Goal: Task Accomplishment & Management: Complete application form

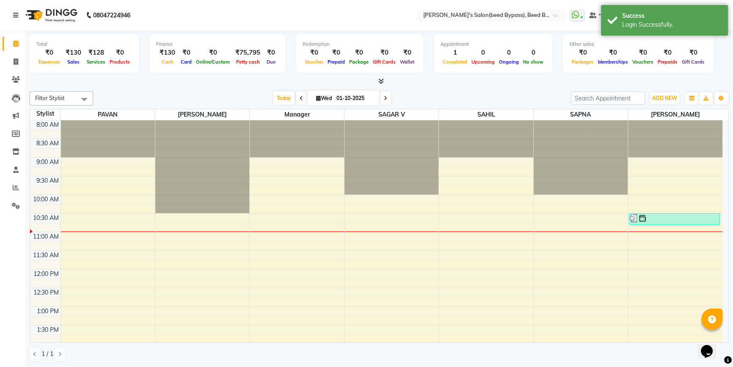
click at [382, 80] on icon at bounding box center [382, 81] width 6 height 6
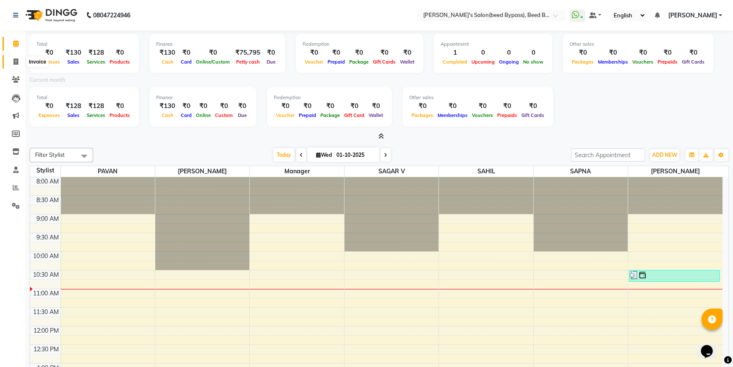
click at [16, 64] on icon at bounding box center [16, 61] width 5 height 6
select select "service"
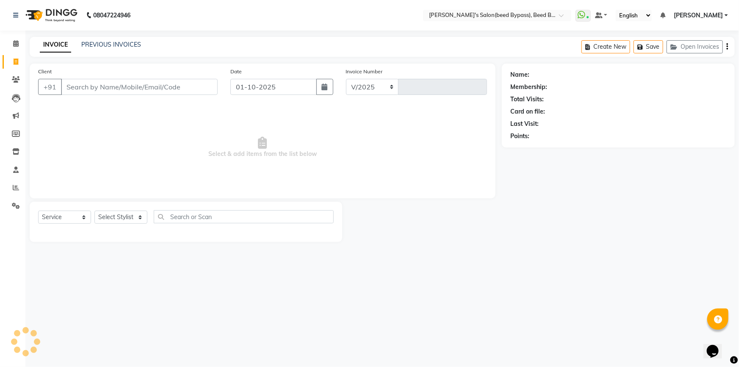
select select "4176"
type input "2827"
click at [20, 186] on span at bounding box center [15, 188] width 15 height 10
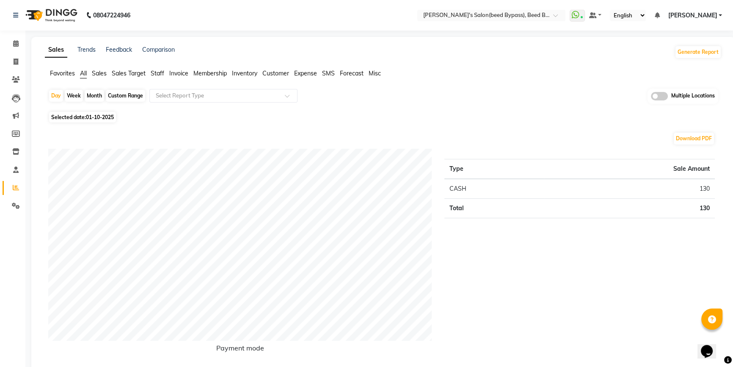
click at [92, 95] on div "Month" at bounding box center [94, 96] width 19 height 12
select select "10"
select select "2025"
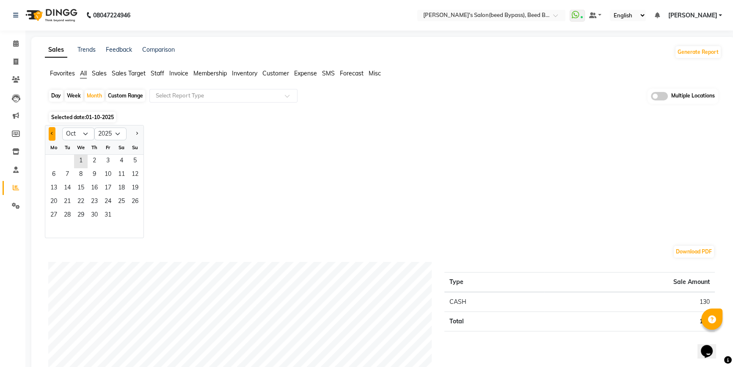
click at [52, 133] on span "Previous month" at bounding box center [52, 133] width 3 height 3
select select "9"
click at [57, 164] on span "1" at bounding box center [54, 162] width 14 height 14
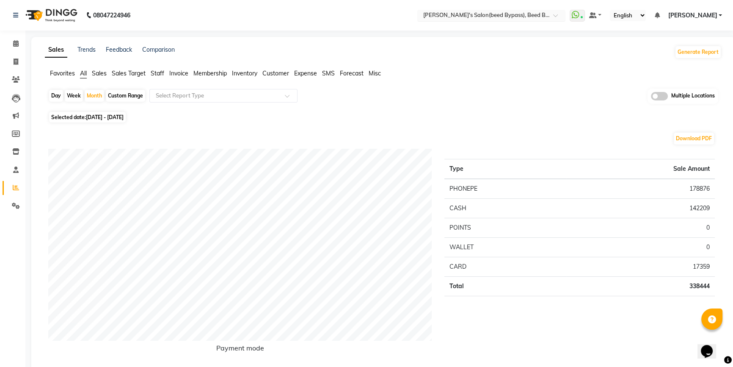
click at [564, 17] on span at bounding box center [558, 18] width 11 height 8
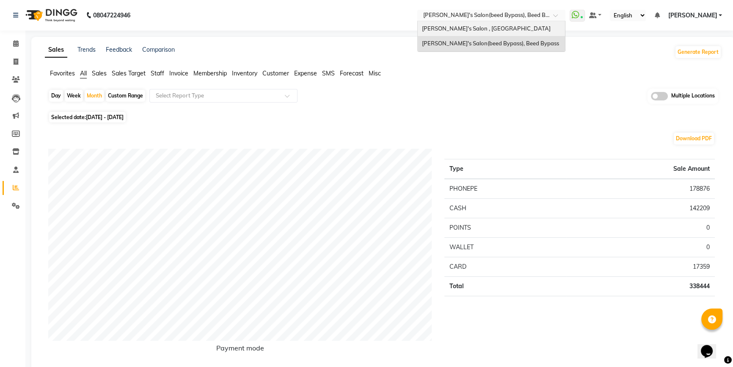
click at [553, 30] on div "[PERSON_NAME]'s Salon , [GEOGRAPHIC_DATA]" at bounding box center [491, 28] width 147 height 15
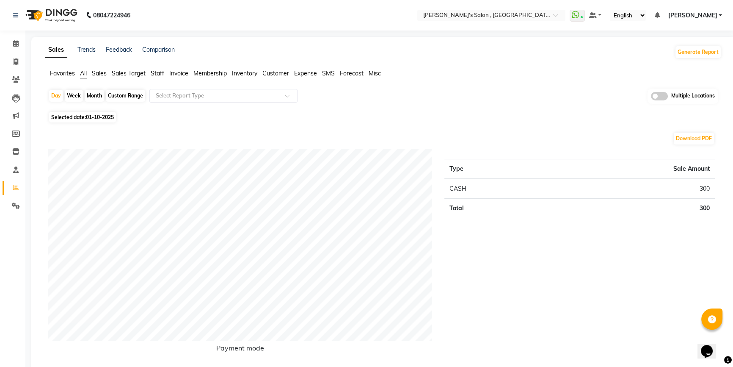
click at [97, 98] on div "Month" at bounding box center [94, 96] width 19 height 12
select select "10"
select select "2025"
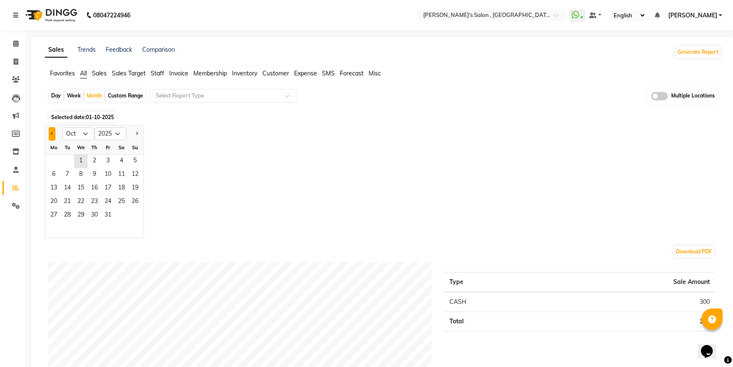
click at [55, 133] on button "Previous month" at bounding box center [52, 134] width 7 height 14
select select "9"
click at [58, 160] on span "1" at bounding box center [54, 162] width 14 height 14
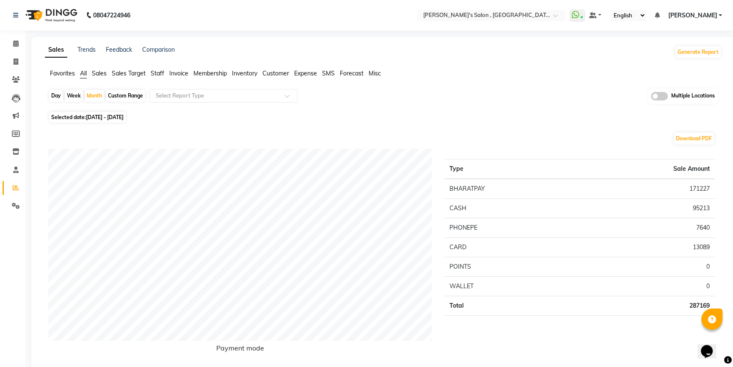
click at [312, 74] on span "Expense" at bounding box center [305, 73] width 23 height 8
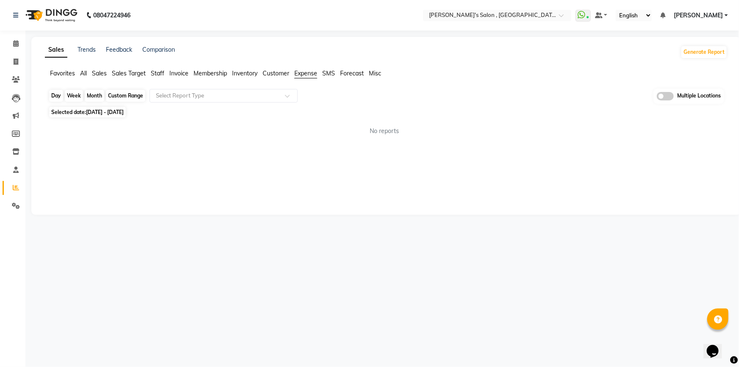
click at [86, 98] on div "Month" at bounding box center [94, 96] width 19 height 12
select select "9"
select select "2025"
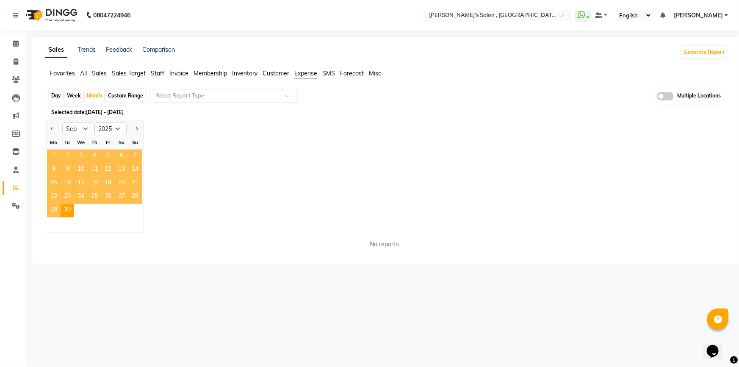
click at [53, 155] on span "1" at bounding box center [54, 156] width 14 height 14
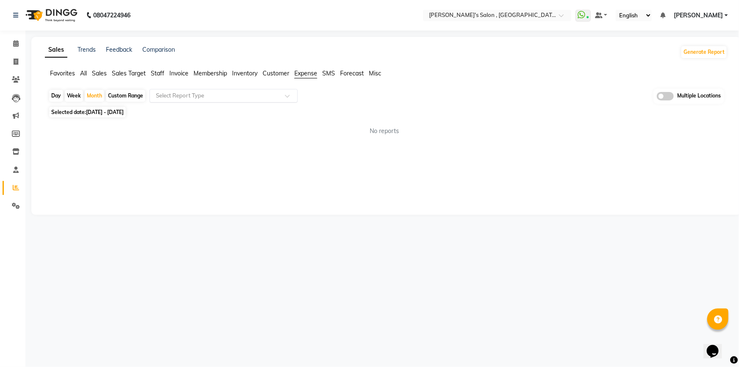
click at [188, 96] on input "text" at bounding box center [215, 95] width 122 height 8
click at [189, 127] on div "Expense" at bounding box center [223, 127] width 147 height 17
select select "full_report"
select select "csv"
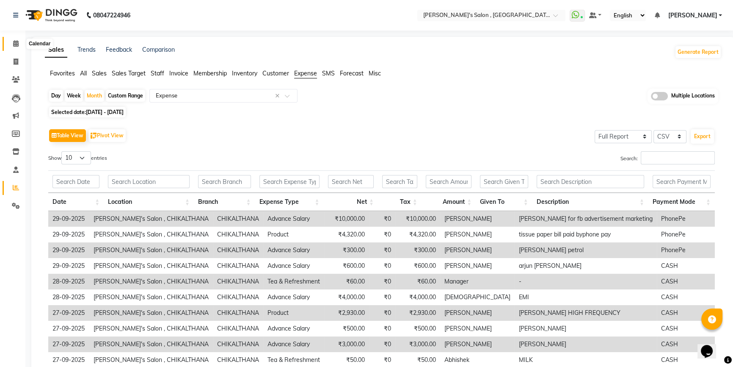
click at [11, 46] on span at bounding box center [15, 44] width 15 height 10
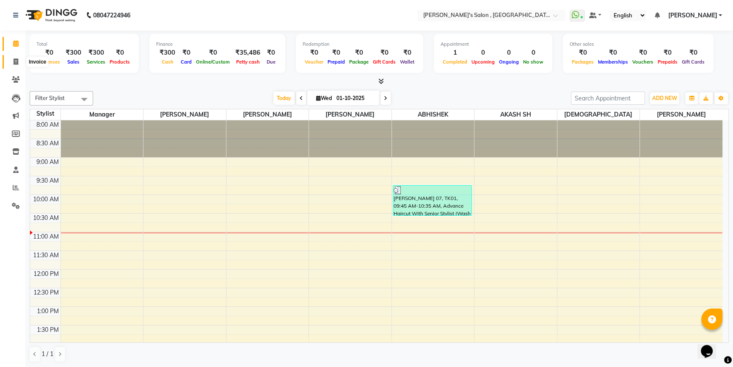
click at [20, 64] on span at bounding box center [15, 62] width 15 height 10
select select "7416"
select select "service"
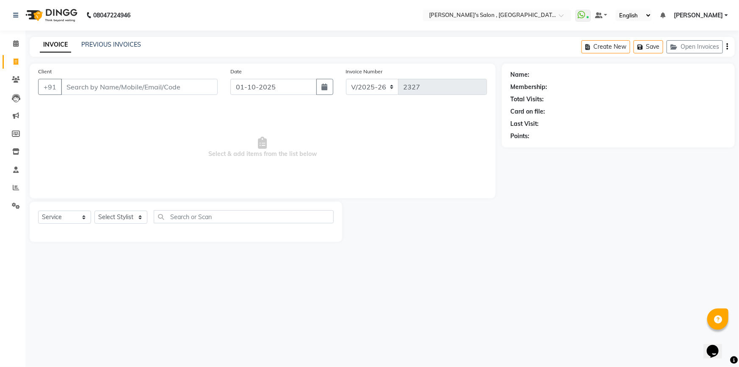
click at [111, 86] on input "Client" at bounding box center [139, 87] width 157 height 16
click at [119, 217] on select "Select Stylist ABHISHEK AKASH SH ARJUN SIR Manager [PERSON_NAME] [PERSON_NAME] …" at bounding box center [120, 216] width 53 height 13
select select "67371"
click at [94, 210] on select "Select Stylist ABHISHEK AKASH SH ARJUN SIR Manager [PERSON_NAME] [PERSON_NAME] …" at bounding box center [120, 216] width 53 height 13
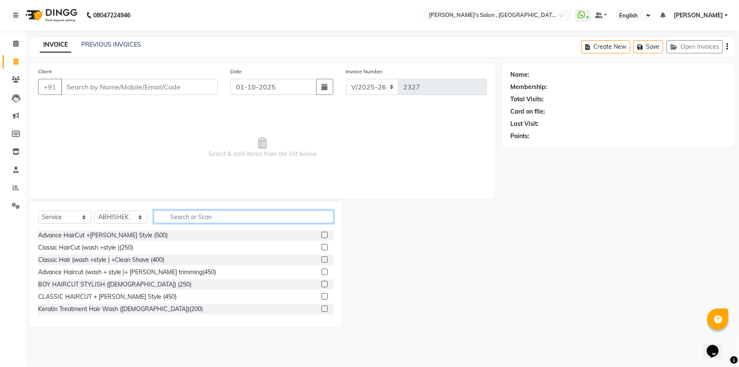
click at [175, 220] on input "text" at bounding box center [244, 216] width 180 height 13
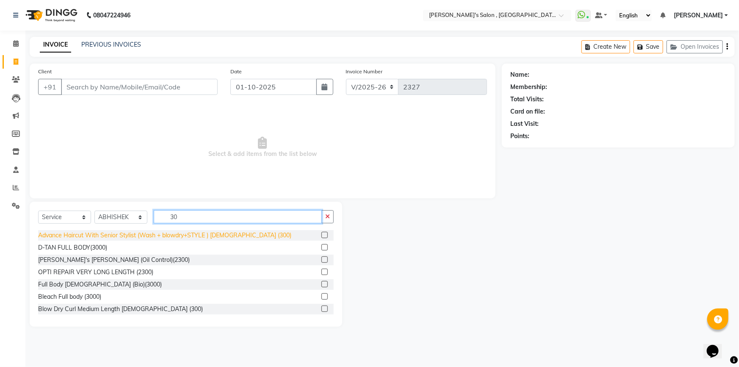
type input "30"
click at [181, 238] on div "Advance Haircut With Senior Stylist (Wash + blowdry+STYLE ) [DEMOGRAPHIC_DATA] …" at bounding box center [164, 235] width 253 height 9
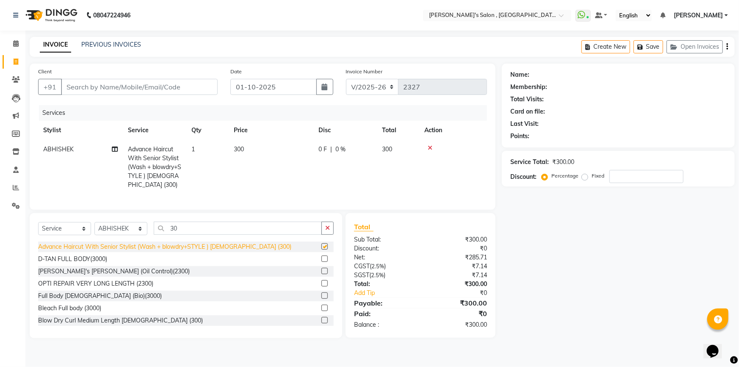
checkbox input "false"
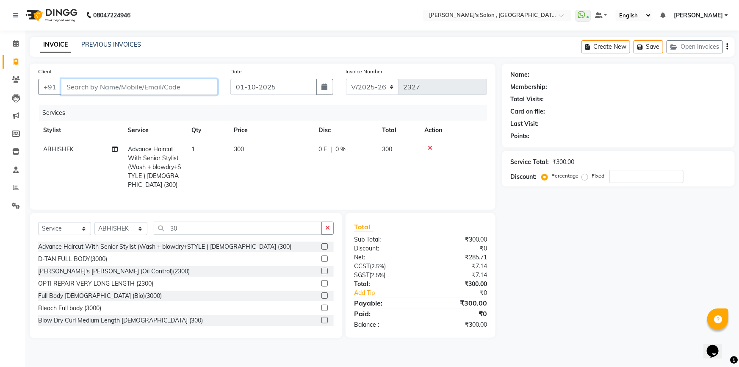
click at [137, 84] on input "Client" at bounding box center [139, 87] width 157 height 16
type input "a"
type input "0"
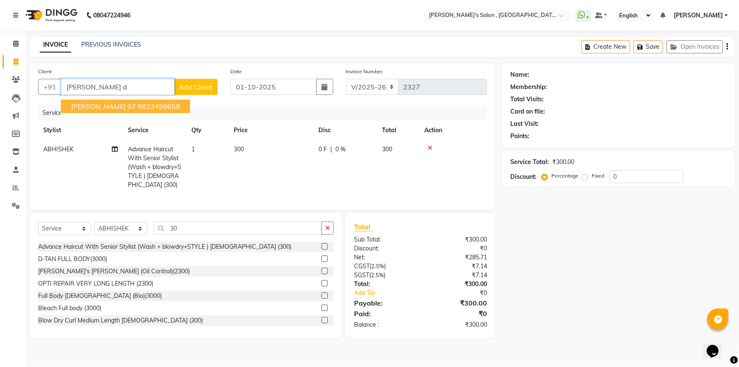
click at [110, 110] on span "[PERSON_NAME] 07" at bounding box center [103, 106] width 65 height 8
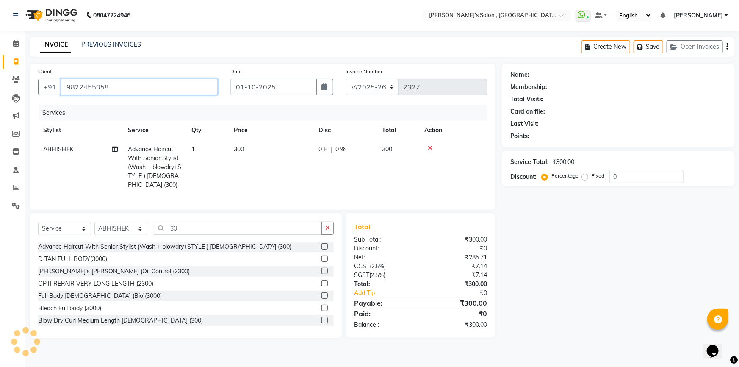
type input "9822455058"
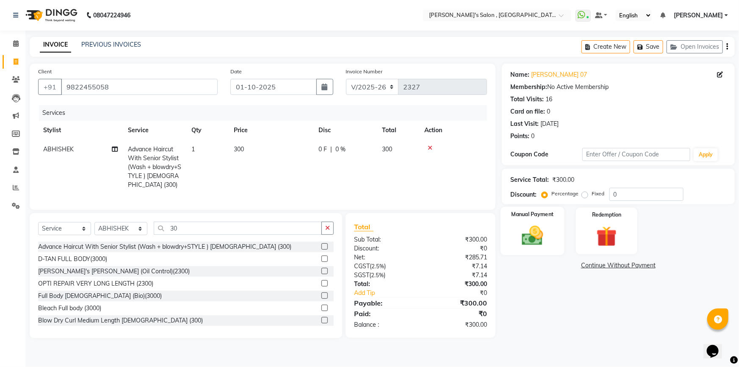
click at [551, 232] on div "Manual Payment" at bounding box center [533, 231] width 64 height 49
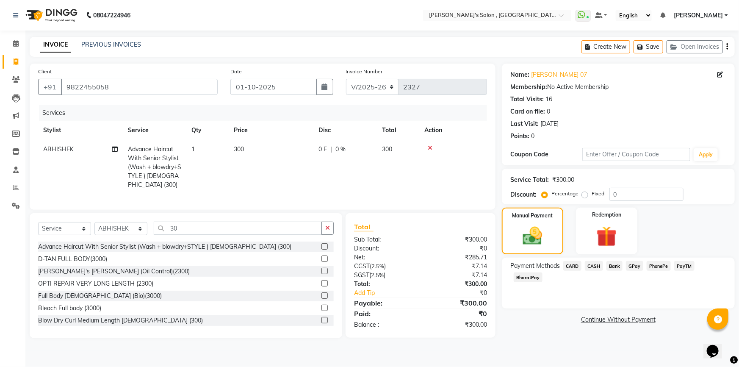
click at [542, 272] on span "BharatPay" at bounding box center [528, 277] width 29 height 10
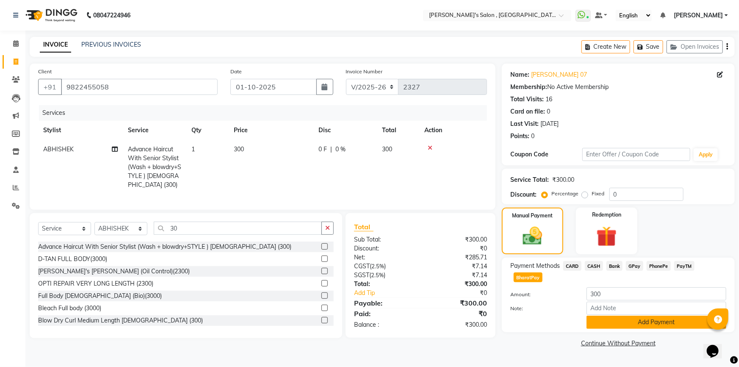
click at [626, 315] on button "Add Payment" at bounding box center [657, 321] width 140 height 13
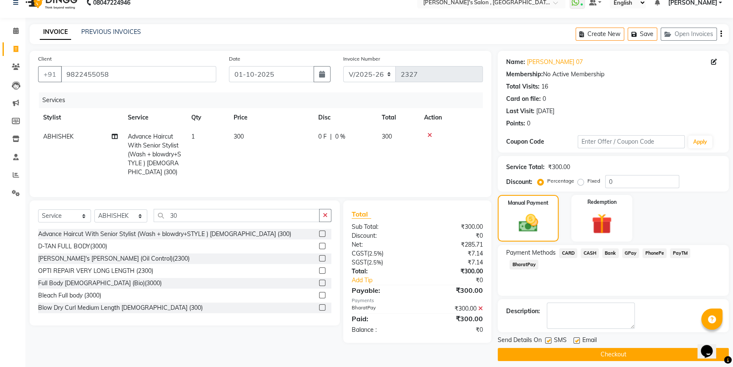
scroll to position [19, 0]
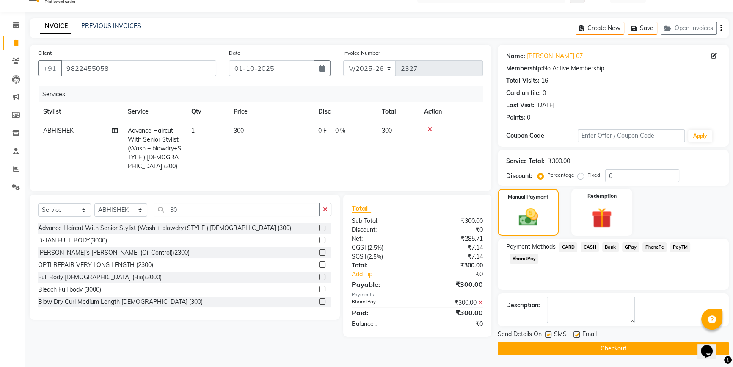
click at [625, 347] on button "Checkout" at bounding box center [613, 348] width 231 height 13
